Goal: Information Seeking & Learning: Find specific fact

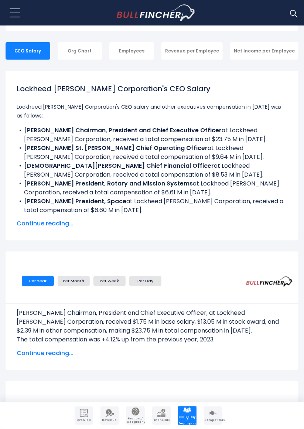
scroll to position [151, 0]
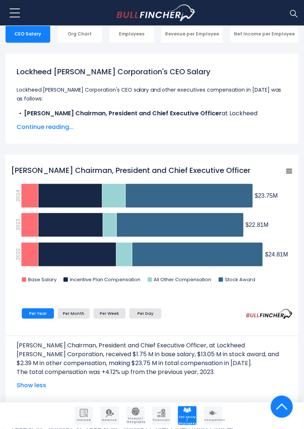
click at [56, 126] on span "Continue reading..." at bounding box center [152, 127] width 271 height 9
